Goal: Find contact information: Find contact information

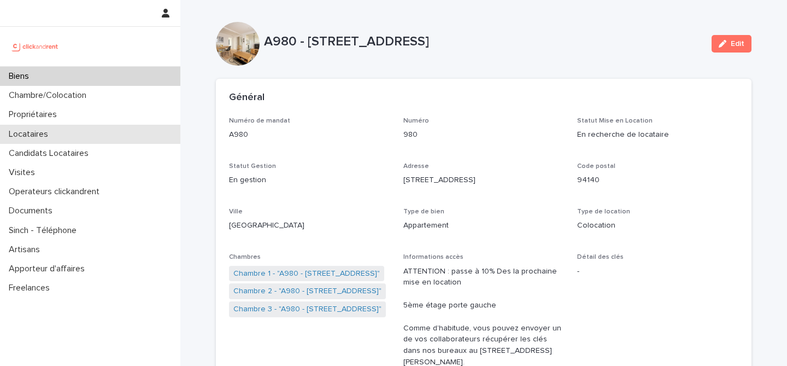
click at [84, 130] on div "Locataires" at bounding box center [90, 134] width 180 height 19
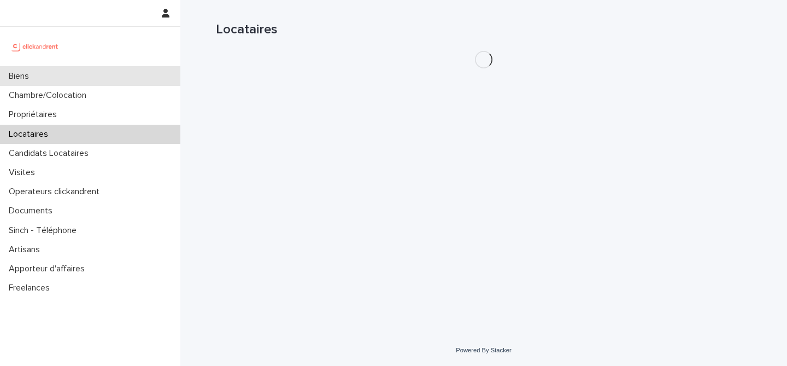
click at [92, 69] on div "Biens" at bounding box center [90, 76] width 180 height 19
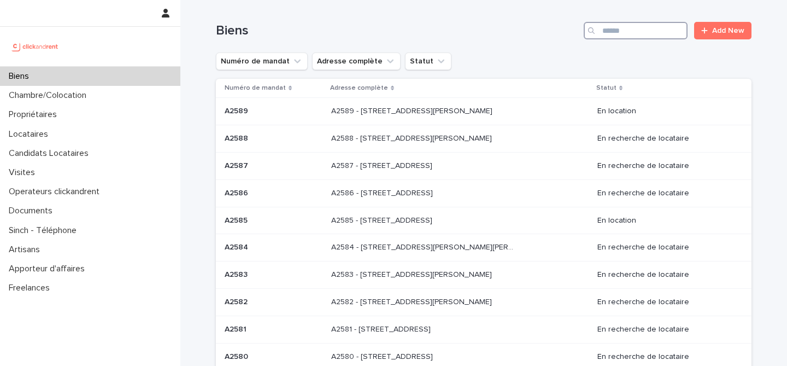
click at [630, 23] on input "Search" at bounding box center [636, 30] width 104 height 17
paste input "**********"
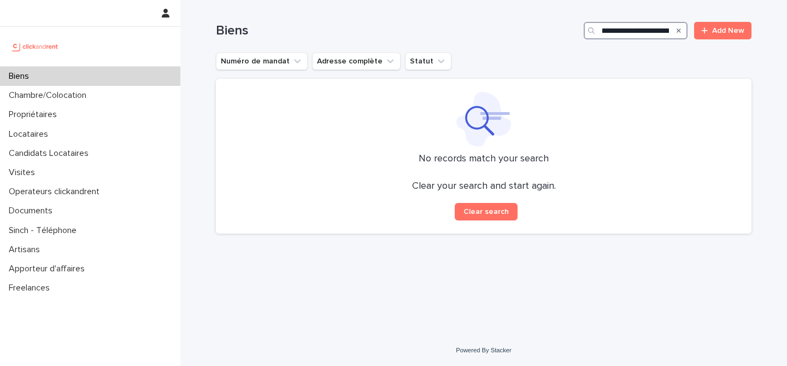
scroll to position [0, 50]
drag, startPoint x: 670, startPoint y: 28, endPoint x: 662, endPoint y: 28, distance: 8.2
click at [662, 28] on div "**********" at bounding box center [636, 30] width 104 height 17
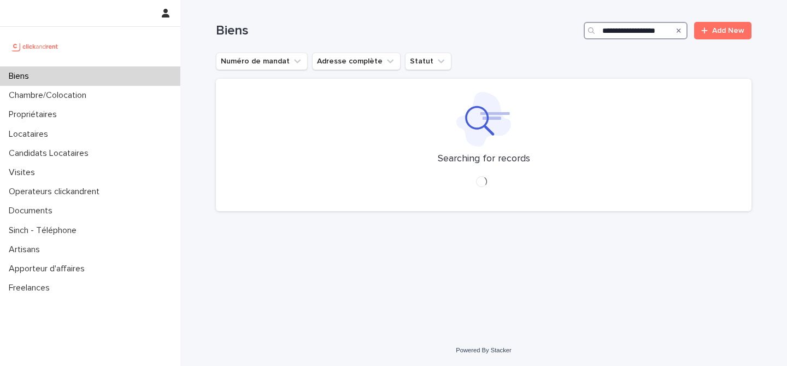
type input "**********"
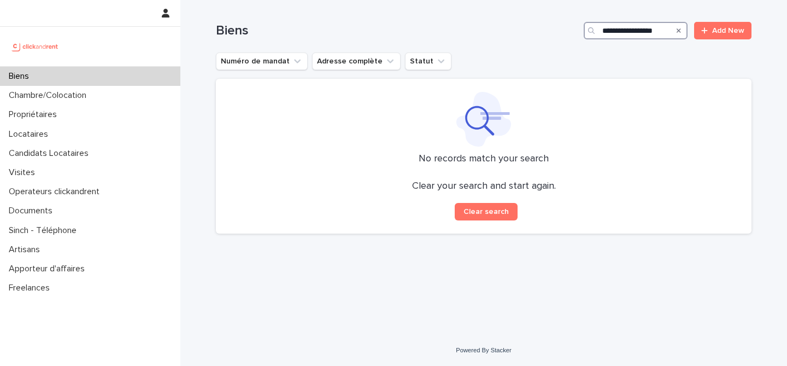
drag, startPoint x: 669, startPoint y: 28, endPoint x: 625, endPoint y: 26, distance: 43.8
click at [625, 26] on input "**********" at bounding box center [636, 30] width 104 height 17
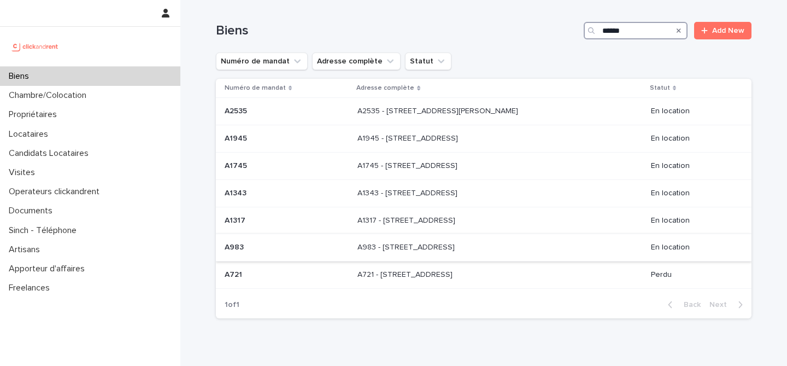
type input "******"
click at [457, 249] on p "A983 - [STREET_ADDRESS]" at bounding box center [406, 245] width 99 height 11
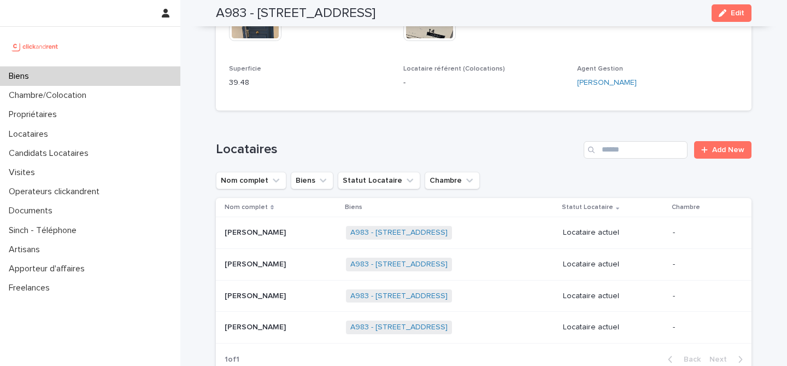
scroll to position [397, 0]
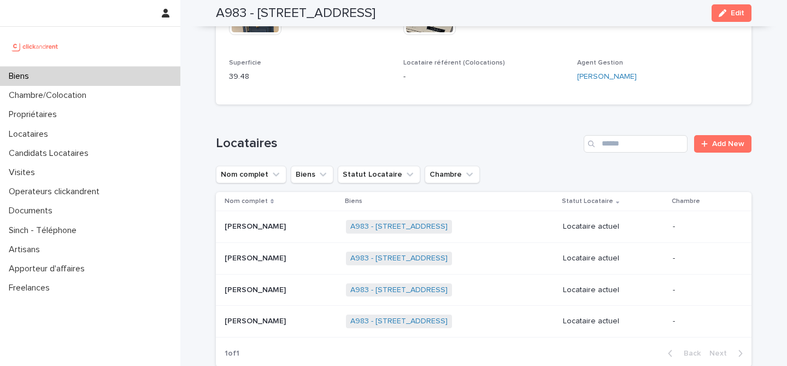
click at [316, 235] on div "[PERSON_NAME] [PERSON_NAME]" at bounding box center [281, 226] width 113 height 18
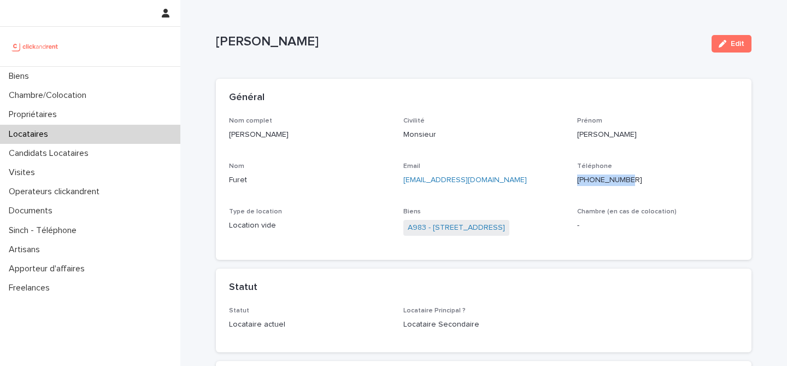
drag, startPoint x: 636, startPoint y: 181, endPoint x: 573, endPoint y: 181, distance: 62.8
click at [573, 181] on div "Nom complet [PERSON_NAME] Civilité Monsieur [PERSON_NAME] [PERSON_NAME] Furet E…" at bounding box center [483, 182] width 509 height 130
copy p "[PHONE_NUMBER]"
click at [142, 65] on div at bounding box center [90, 46] width 180 height 39
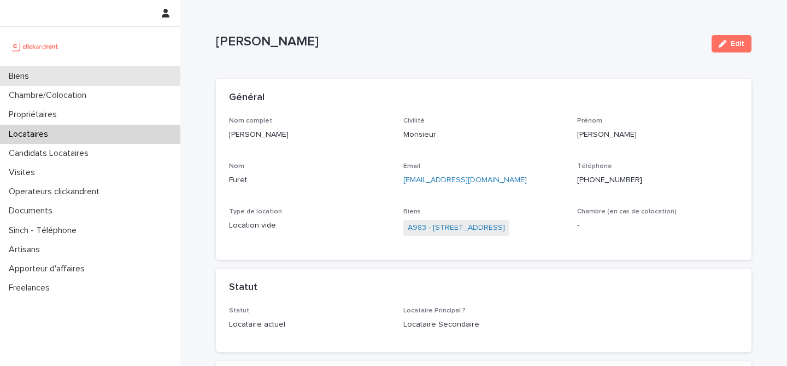
click at [139, 72] on div "Biens" at bounding box center [90, 76] width 180 height 19
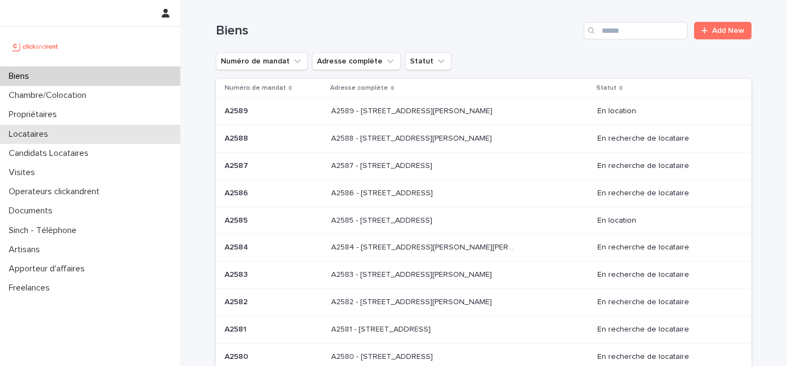
click at [84, 129] on div "Locataires" at bounding box center [90, 134] width 180 height 19
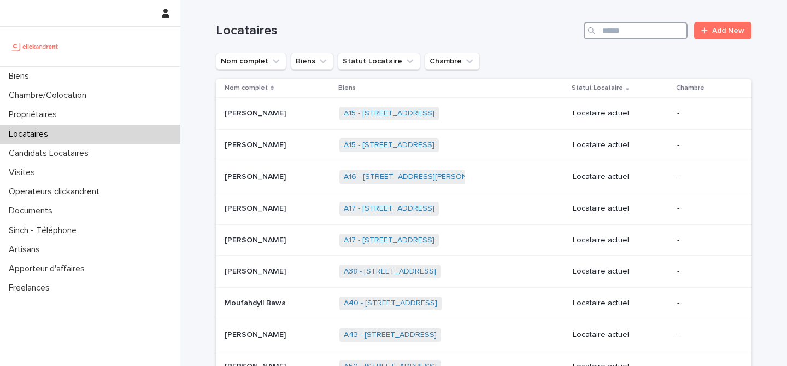
click at [649, 35] on input "Search" at bounding box center [636, 30] width 104 height 17
type input "*"
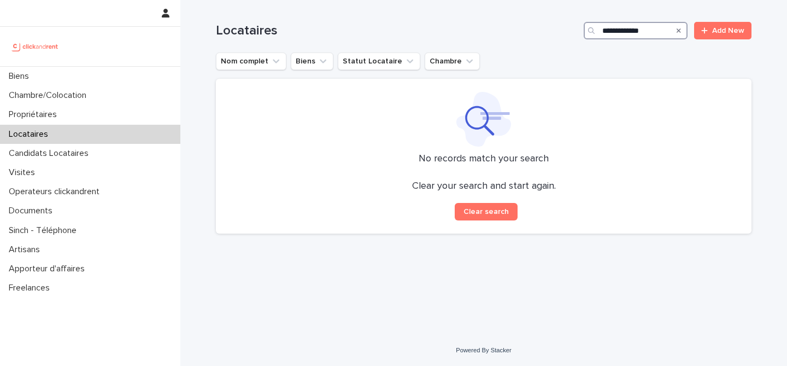
click at [637, 30] on input "**********" at bounding box center [636, 30] width 104 height 17
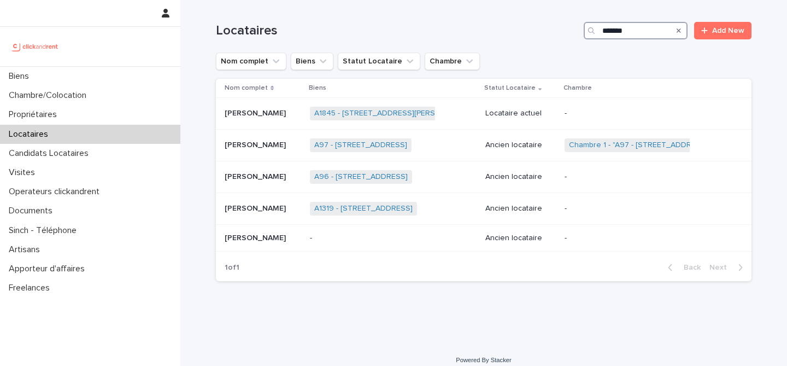
type input "*******"
click at [678, 32] on icon "Search" at bounding box center [679, 30] width 4 height 7
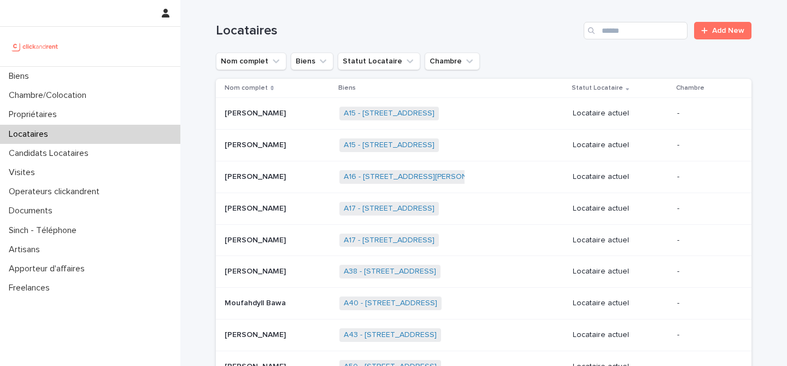
click at [519, 33] on h1 "Locataires" at bounding box center [397, 31] width 363 height 16
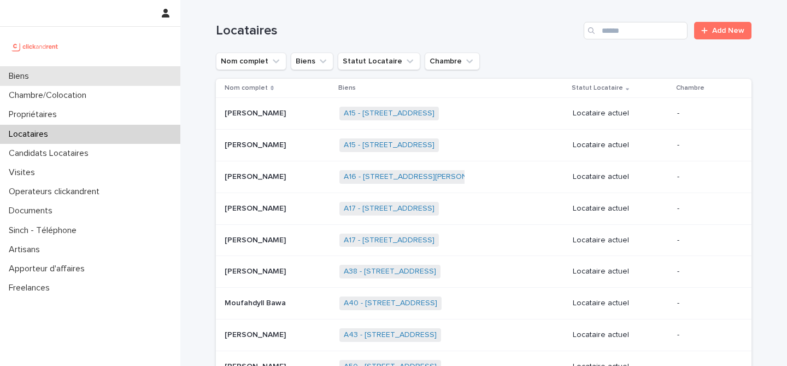
click at [85, 79] on div "Biens" at bounding box center [90, 76] width 180 height 19
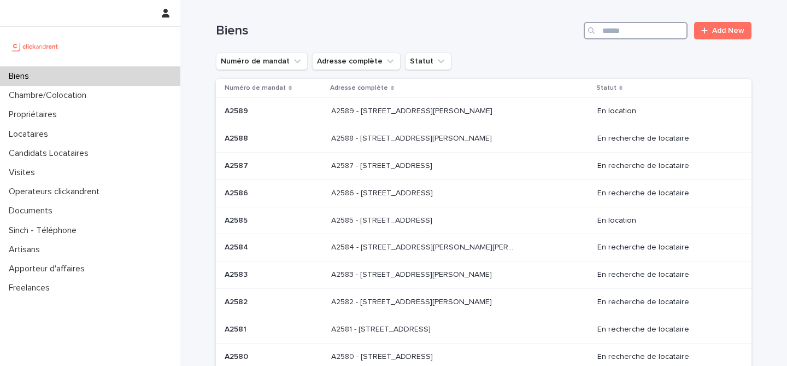
click at [609, 31] on input "Search" at bounding box center [636, 30] width 104 height 17
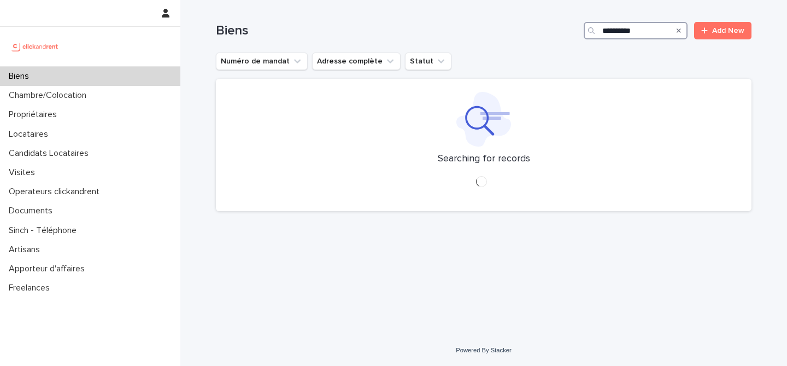
type input "**********"
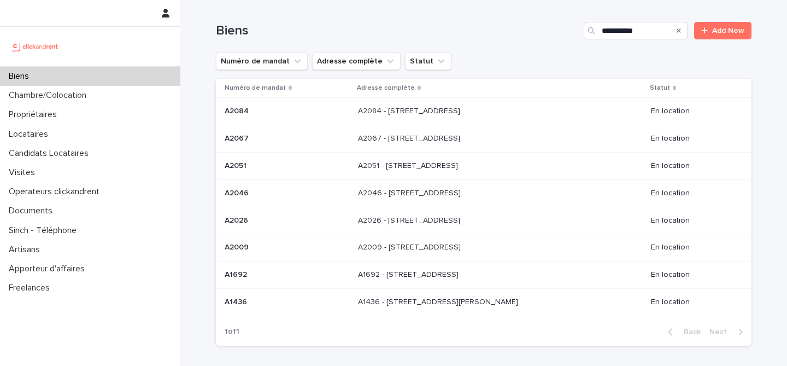
click at [330, 258] on td "A2009 A2009" at bounding box center [285, 247] width 138 height 27
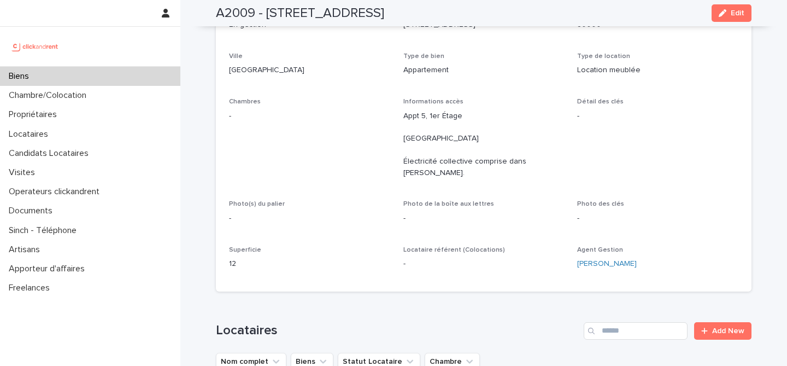
scroll to position [96, 0]
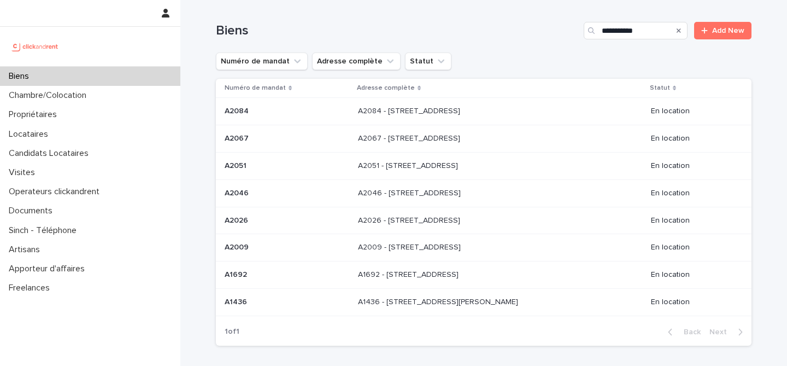
click at [299, 230] on div "A2026 A2026" at bounding box center [287, 220] width 125 height 18
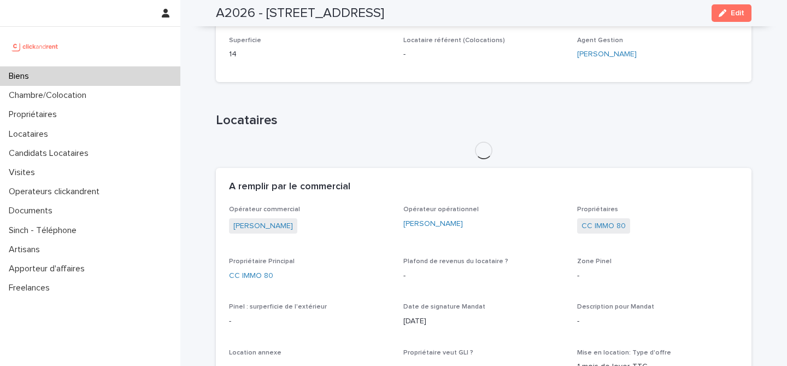
scroll to position [310, 0]
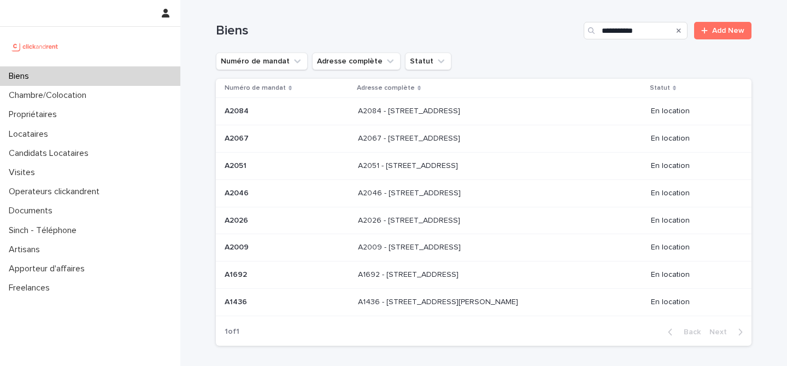
click at [322, 200] on div "A2046 A2046" at bounding box center [287, 193] width 125 height 18
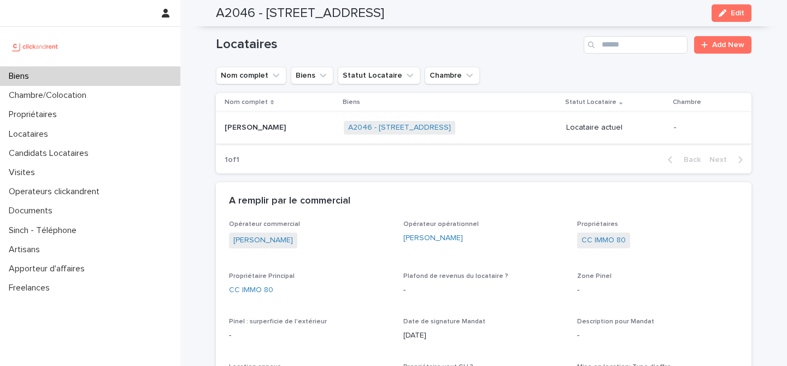
scroll to position [386, 0]
click at [278, 132] on div "[PERSON_NAME] [PERSON_NAME]" at bounding box center [280, 126] width 110 height 18
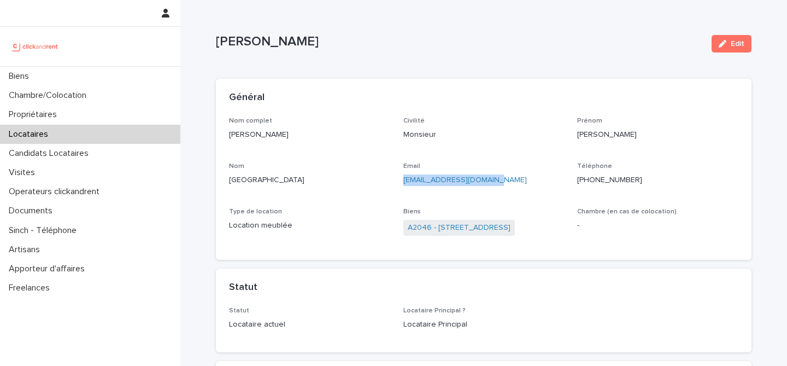
drag, startPoint x: 497, startPoint y: 178, endPoint x: 398, endPoint y: 176, distance: 98.9
click at [398, 176] on div "Nom complet [PERSON_NAME] Civilité Monsieur [PERSON_NAME] Nom [GEOGRAPHIC_DATA]…" at bounding box center [483, 182] width 509 height 130
copy link "[EMAIL_ADDRESS][DOMAIN_NAME]"
click at [322, 187] on div "Nom [GEOGRAPHIC_DATA]" at bounding box center [309, 178] width 161 height 32
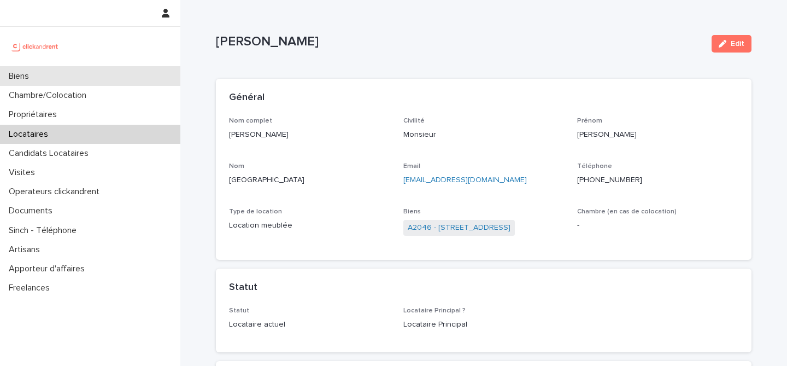
click at [51, 70] on div "Biens" at bounding box center [90, 76] width 180 height 19
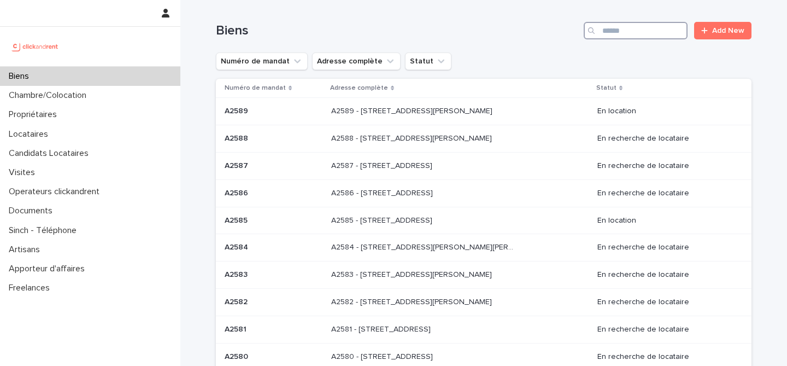
click at [609, 34] on input "Search" at bounding box center [636, 30] width 104 height 17
type input "*****"
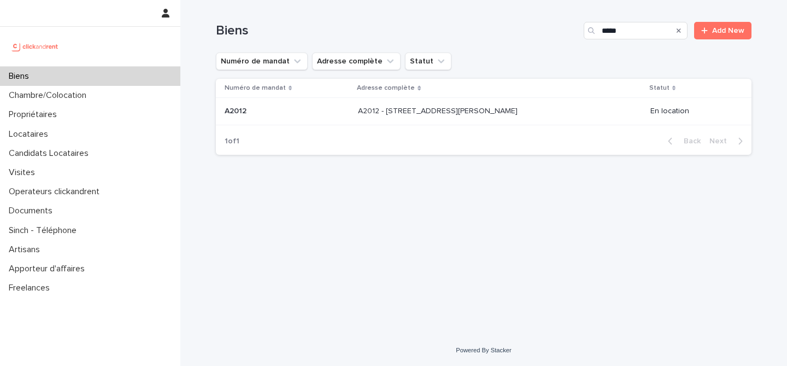
click at [302, 120] on div "A2012 A2012" at bounding box center [287, 111] width 125 height 18
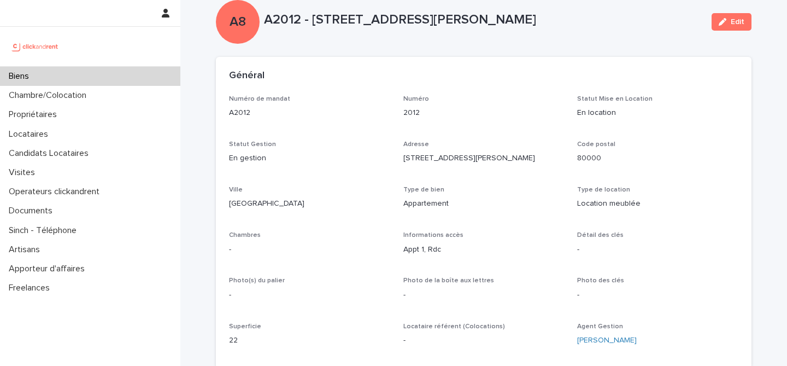
scroll to position [26, 0]
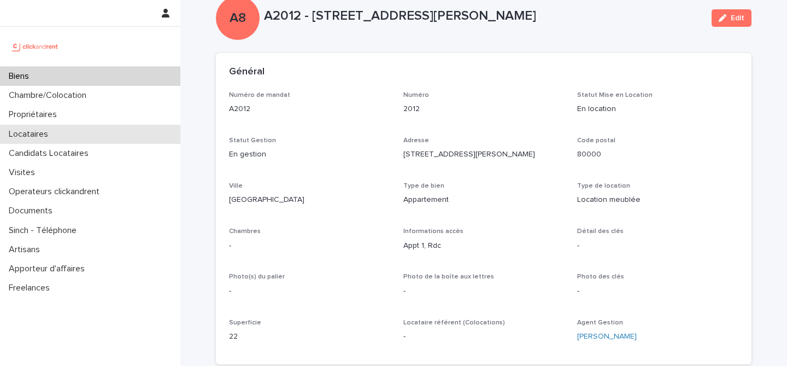
click at [68, 136] on div "Locataires" at bounding box center [90, 134] width 180 height 19
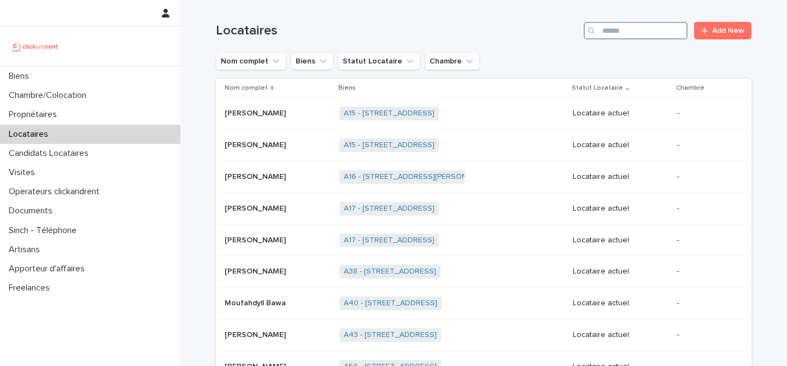
click at [663, 26] on input "Search" at bounding box center [636, 30] width 104 height 17
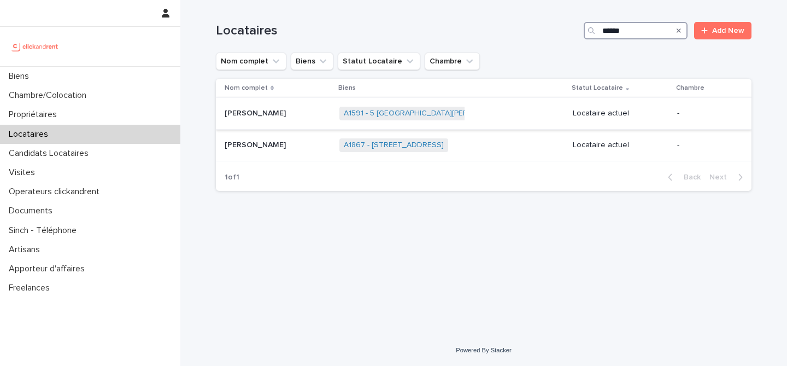
type input "******"
click at [262, 121] on div "[PERSON_NAME] [PERSON_NAME]" at bounding box center [278, 113] width 106 height 18
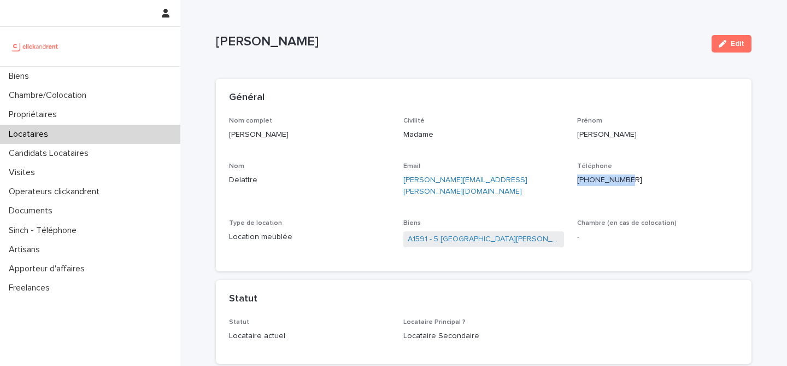
drag, startPoint x: 630, startPoint y: 178, endPoint x: 573, endPoint y: 177, distance: 56.8
click at [573, 177] on div "Nom complet [PERSON_NAME] Civilité Madame Prénom [PERSON_NAME] Nom [PERSON_NAME…" at bounding box center [483, 187] width 509 height 141
copy p "[PHONE_NUMBER]"
click at [452, 233] on link "A1591 - 5 [GEOGRAPHIC_DATA][PERSON_NAME]" at bounding box center [484, 238] width 152 height 11
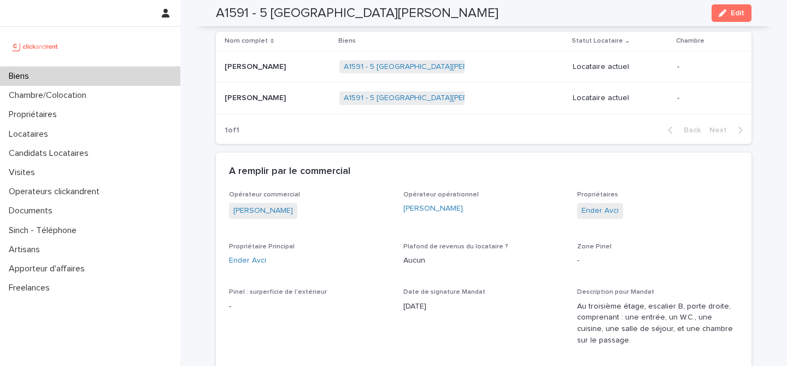
scroll to position [581, 0]
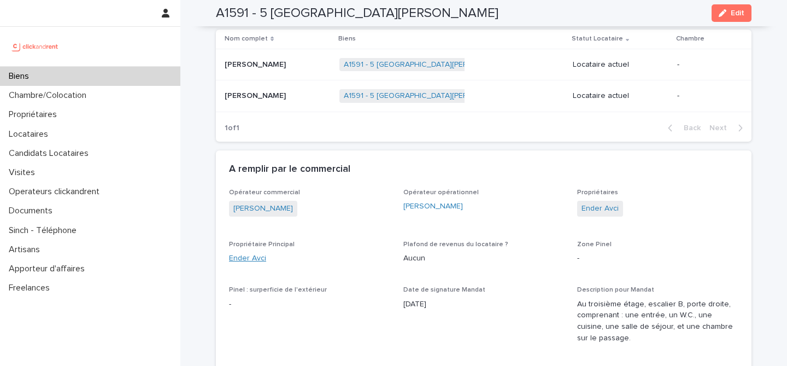
click at [256, 264] on link "Ender Avci" at bounding box center [247, 257] width 37 height 11
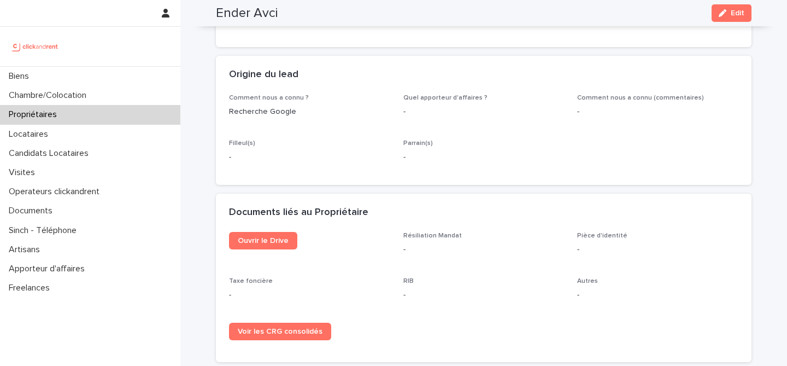
scroll to position [543, 0]
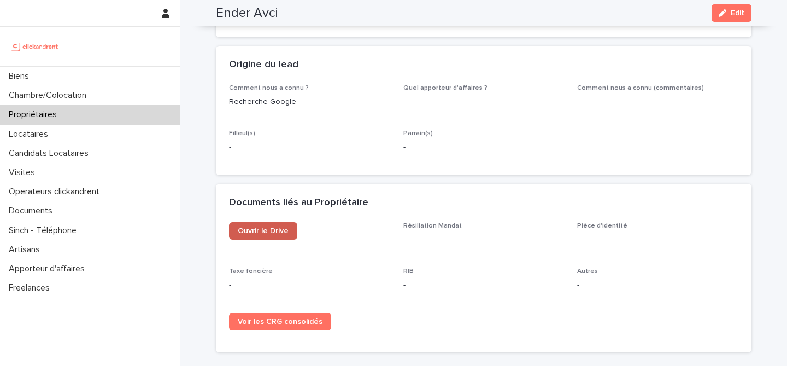
click at [266, 231] on span "Ouvrir le Drive" at bounding box center [263, 231] width 51 height 8
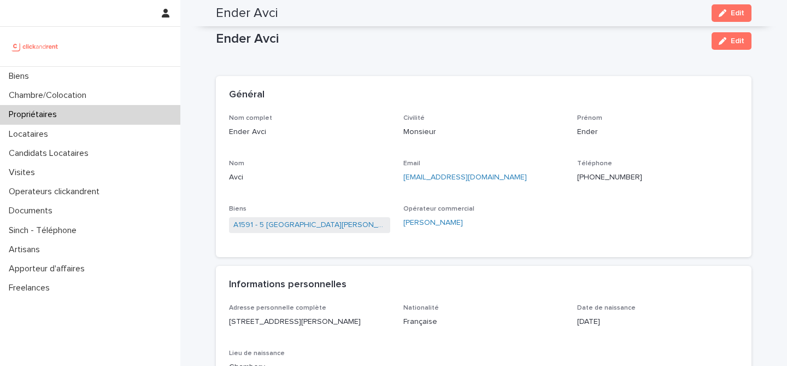
scroll to position [0, 0]
